Goal: Check status: Check status

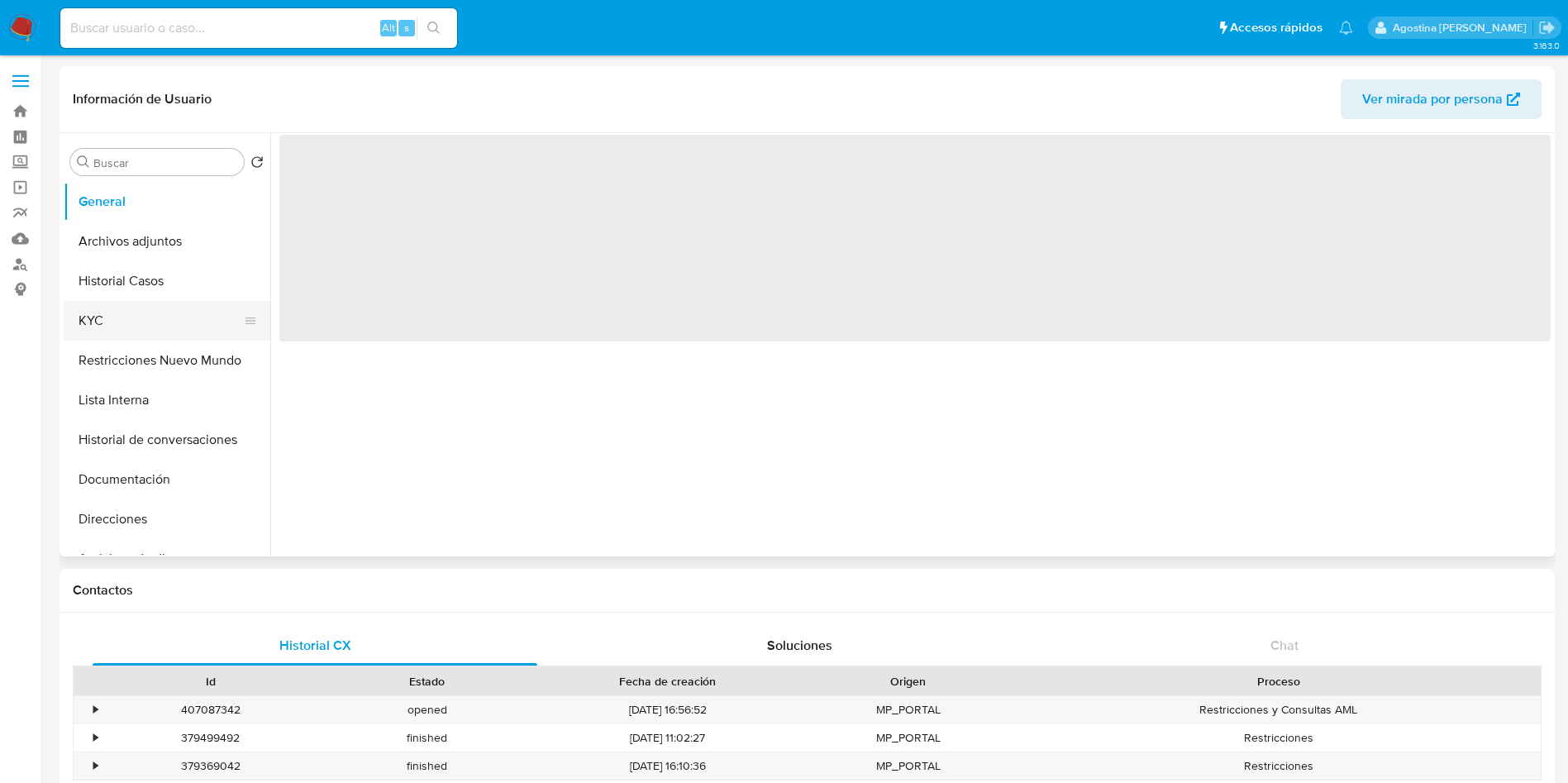
select select "10"
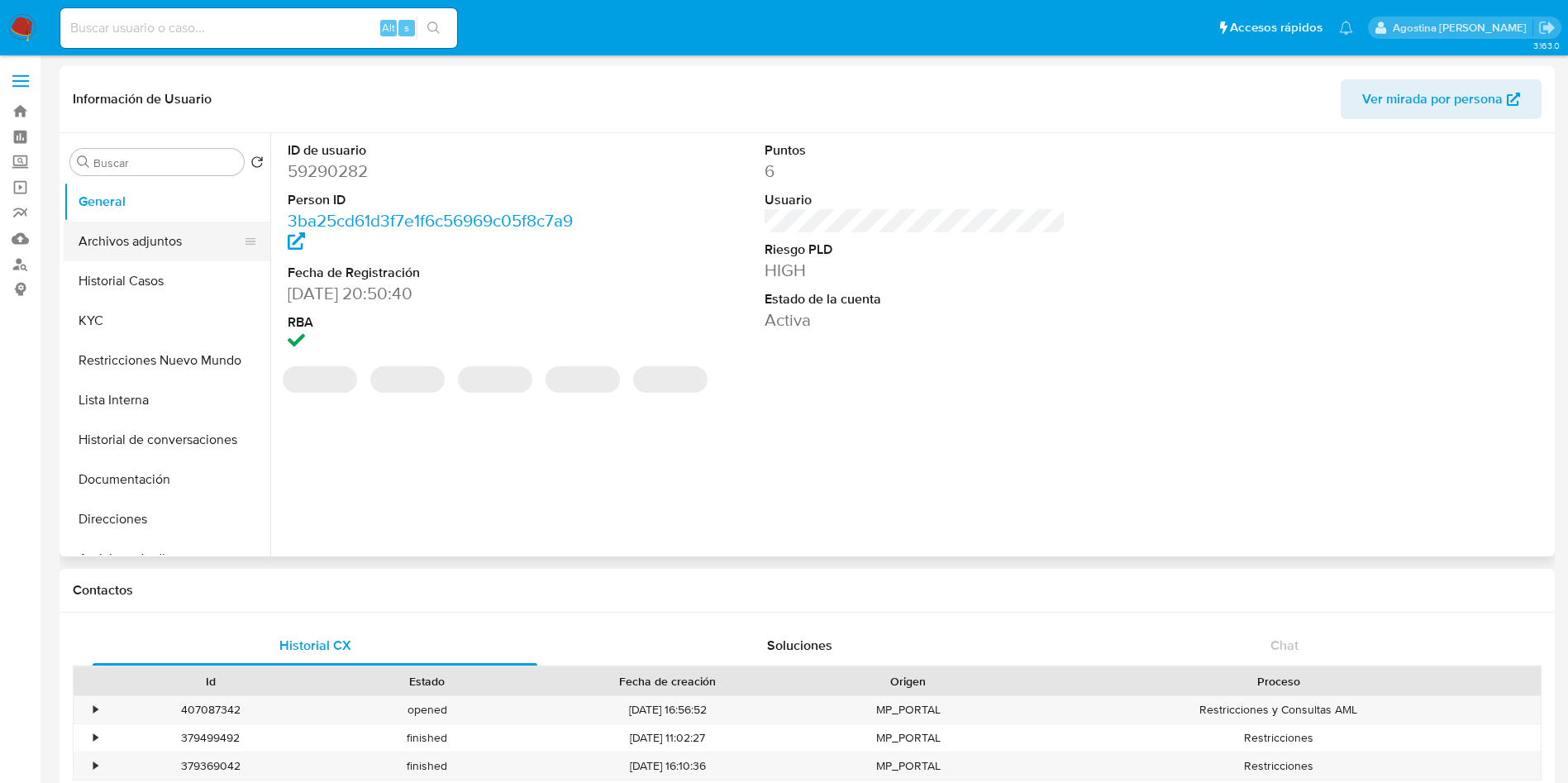
click at [160, 251] on button "Archivos adjuntos" at bounding box center [160, 241] width 194 height 40
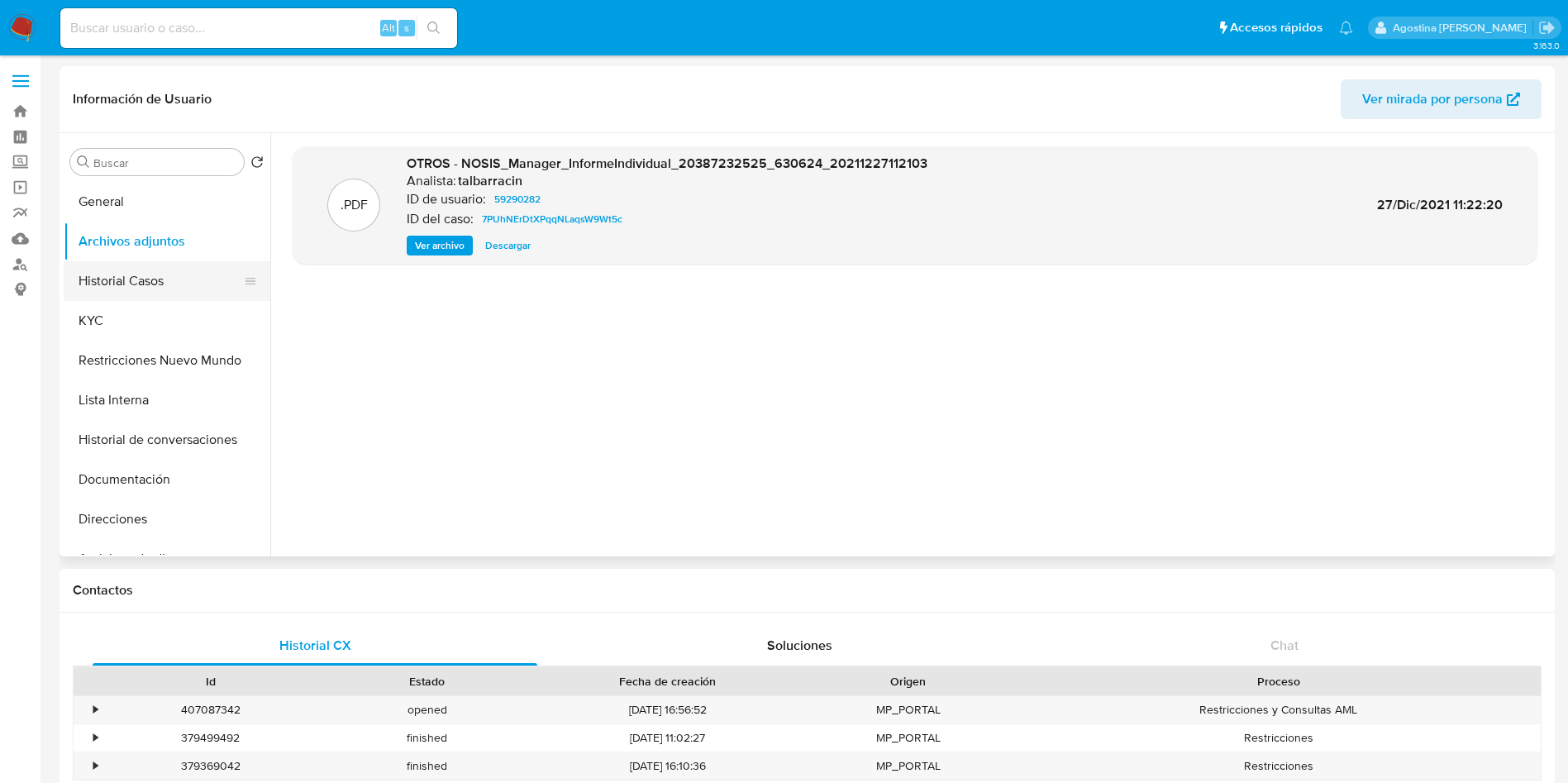
click at [185, 272] on button "Historial Casos" at bounding box center [160, 281] width 194 height 40
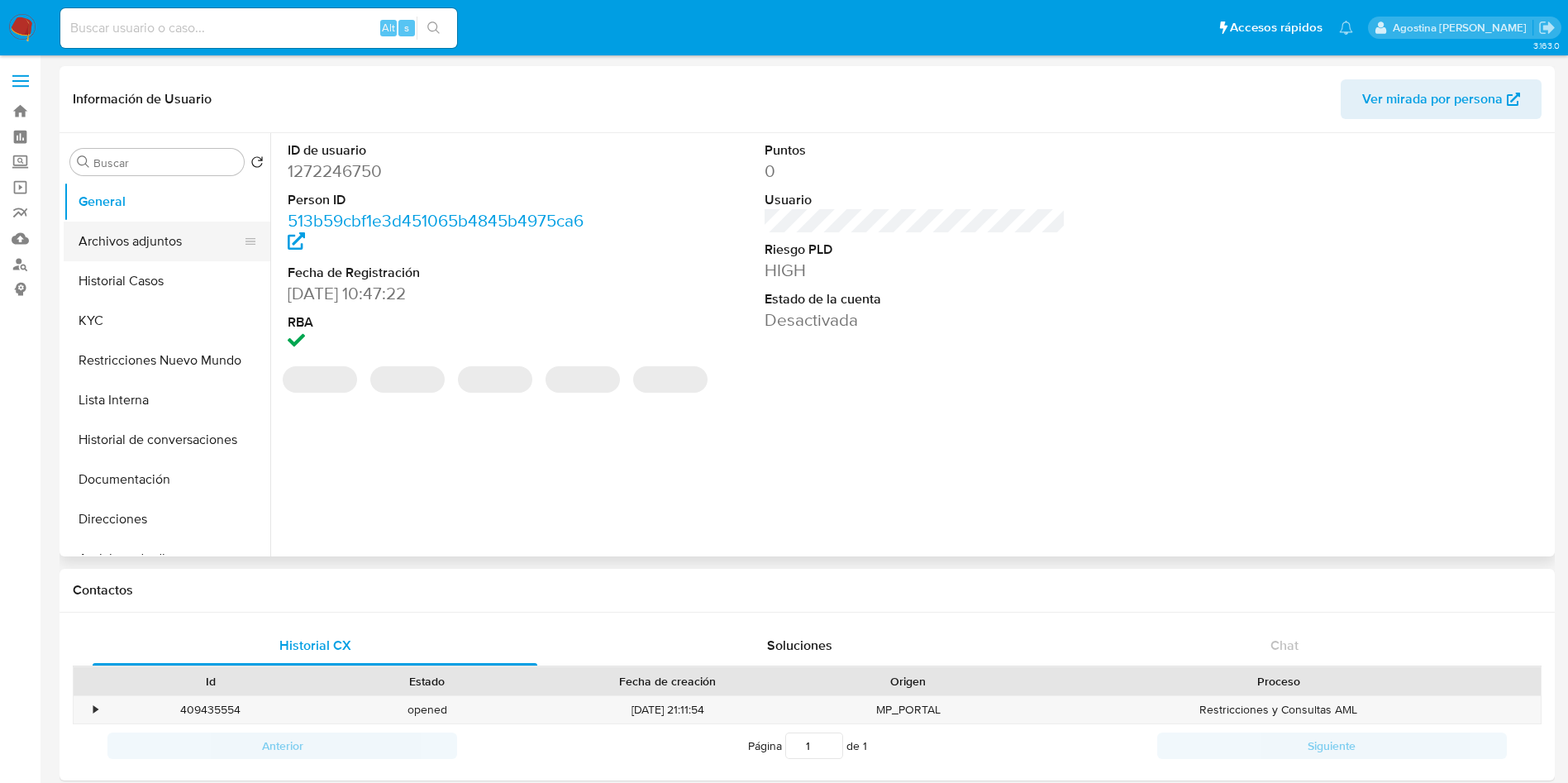
select select "10"
click at [157, 233] on button "Archivos adjuntos" at bounding box center [160, 241] width 194 height 40
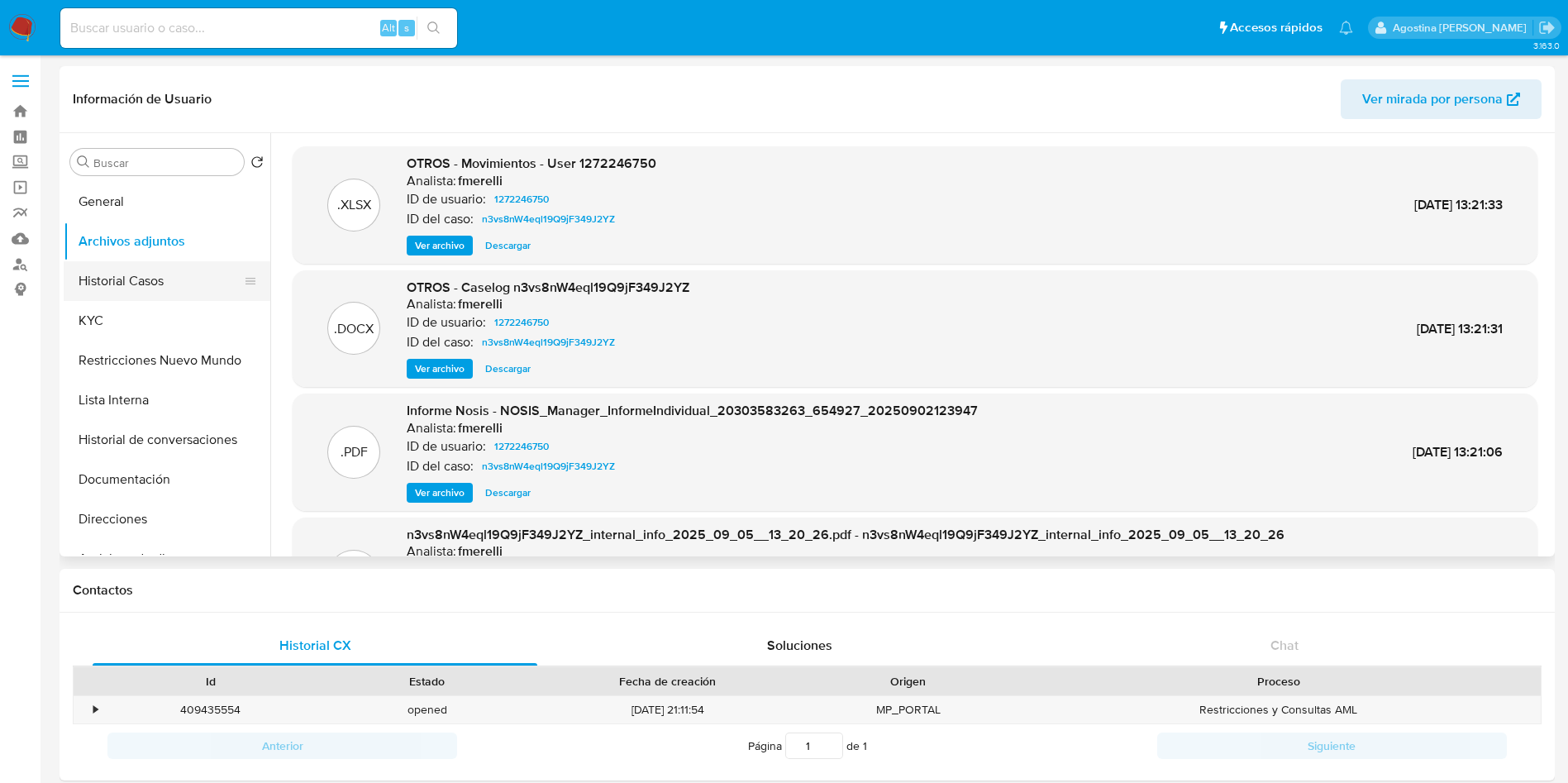
click at [181, 282] on button "Historial Casos" at bounding box center [160, 281] width 194 height 40
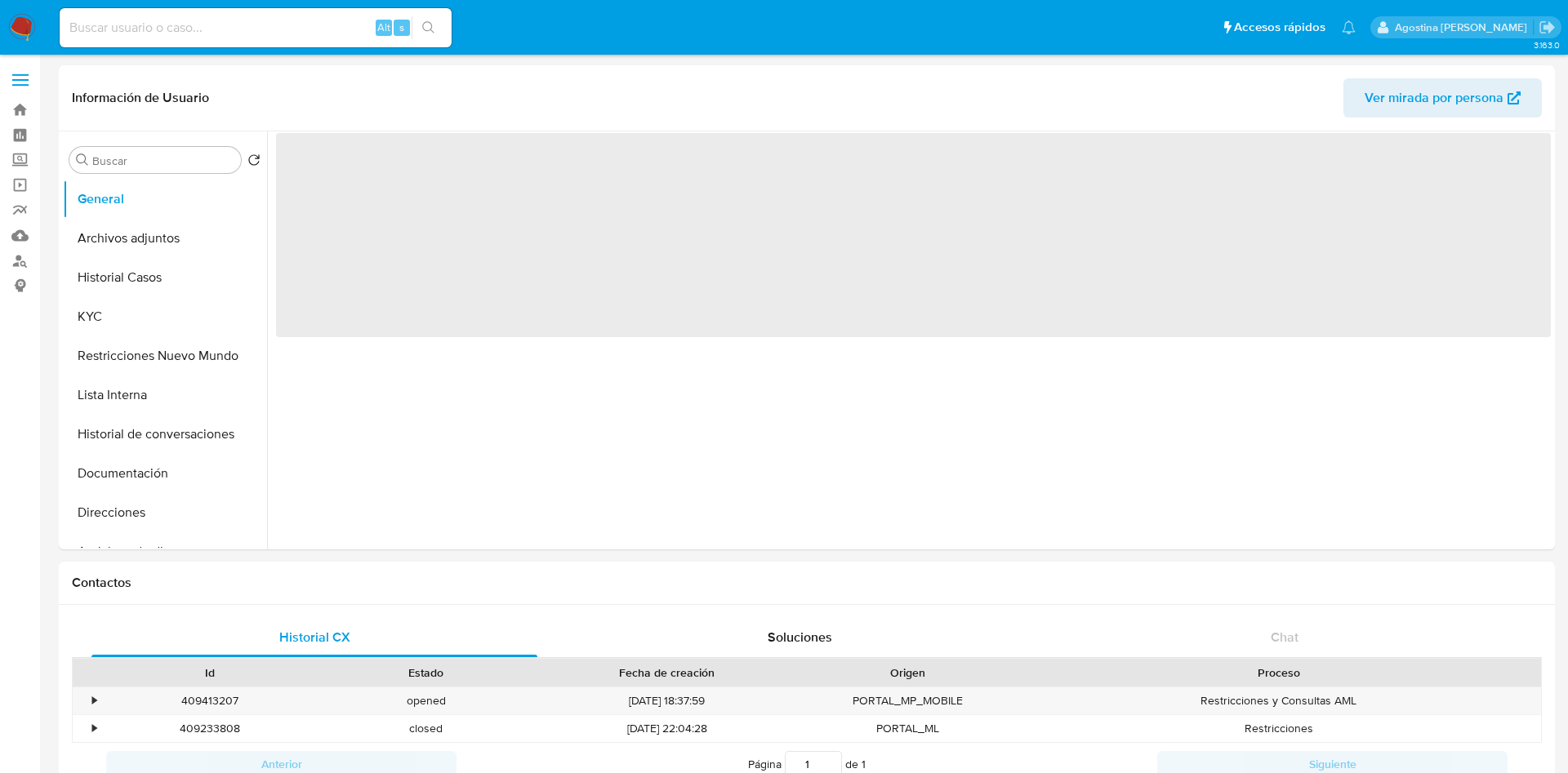
select select "10"
